Goal: Information Seeking & Learning: Learn about a topic

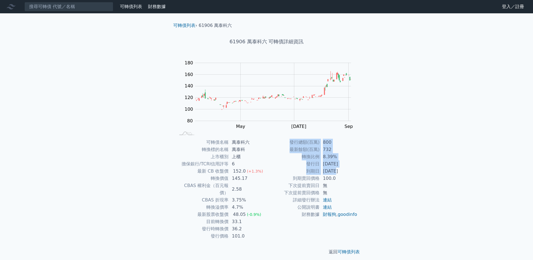
drag, startPoint x: 335, startPoint y: 170, endPoint x: 375, endPoint y: 172, distance: 39.4
click at [373, 172] on div "可轉債列表 › 61906 萬泰科六 61906 萬泰科六 可轉債詳細資訊 Zoom Out 100 40 60 80 100 120 140 160 180…" at bounding box center [266, 138] width 213 height 251
click at [409, 167] on div "可轉債列表 財務數據 可轉債列表 財務數據 登入／註冊 登入／註冊 可轉債列表 › 61906 萬泰科六 61906 萬泰科六 可轉債詳細資訊 Zoom Ou…" at bounding box center [266, 132] width 533 height 264
click at [409, 155] on div "可轉債列表 財務數據 可轉債列表 財務數據 登入／註冊 登入／註冊 可轉債列表 › 61906 萬泰科六 61906 萬泰科六 可轉債詳細資訊 Zoom Ou…" at bounding box center [266, 132] width 533 height 264
click at [409, 153] on div "可轉債列表 財務數據 可轉債列表 財務數據 登入／註冊 登入／註冊 可轉債列表 › 61906 萬泰科六 61906 萬泰科六 可轉債詳細資訊 Zoom Ou…" at bounding box center [266, 132] width 533 height 264
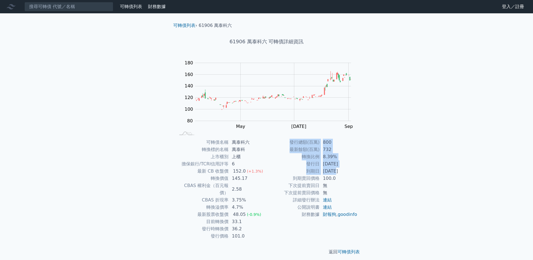
click at [409, 153] on div "可轉債列表 財務數據 可轉債列表 財務數據 登入／註冊 登入／註冊 可轉債列表 › 61906 萬泰科六 61906 萬泰科六 可轉債詳細資訊 Zoom Ou…" at bounding box center [266, 132] width 533 height 264
drag, startPoint x: 412, startPoint y: 153, endPoint x: 398, endPoint y: 112, distance: 44.0
click at [398, 112] on div "可轉債列表 財務數據 可轉債列表 財務數據 登入／註冊 登入／註冊 可轉債列表 › 61906 萬泰科六 61906 萬泰科六 可轉債詳細資訊 Zoom Ou…" at bounding box center [266, 132] width 533 height 264
